Goal: Find specific page/section: Find specific page/section

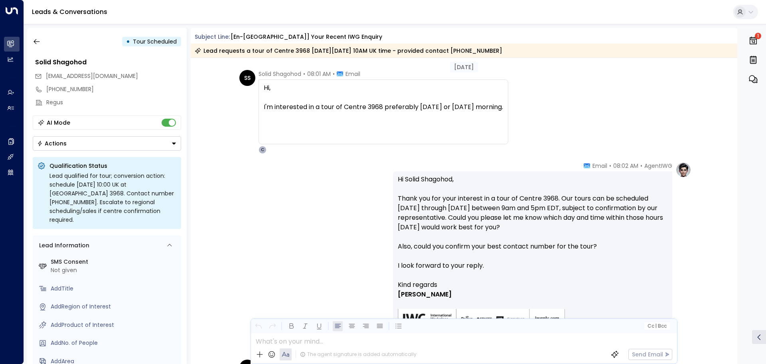
scroll to position [23, 0]
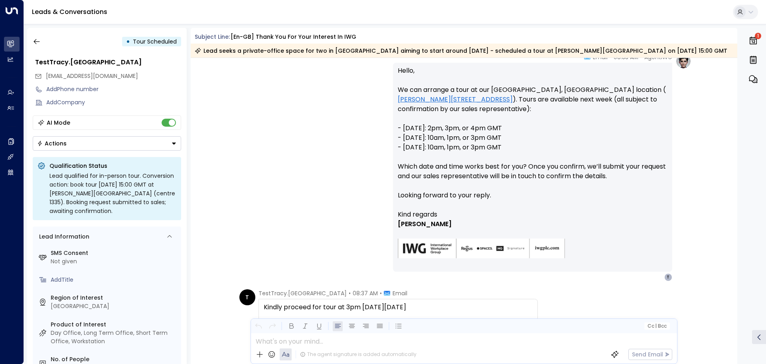
scroll to position [1005, 0]
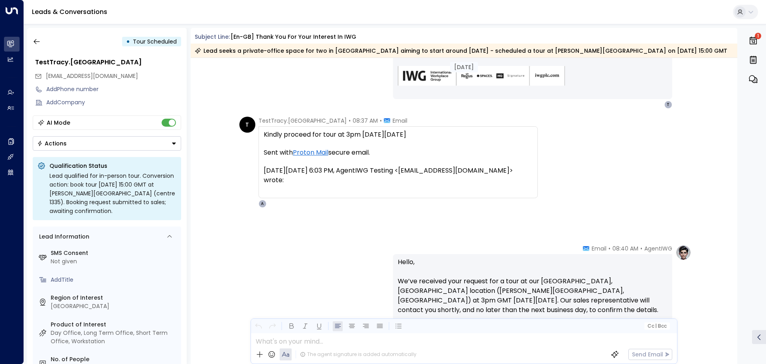
scroll to position [1125, 0]
